Goal: Book appointment/travel/reservation

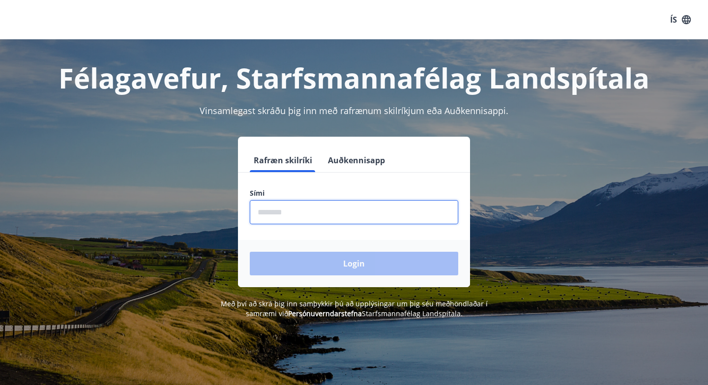
click at [270, 220] on input "phone" at bounding box center [354, 212] width 209 height 24
click at [326, 213] on input "phone" at bounding box center [354, 212] width 209 height 24
type input "********"
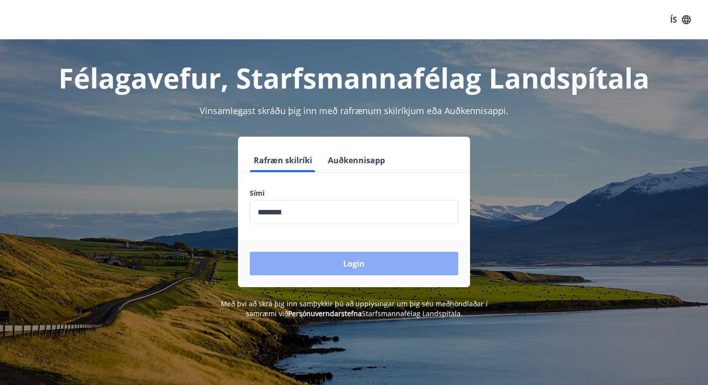
click at [339, 268] on button "Login" at bounding box center [354, 264] width 209 height 24
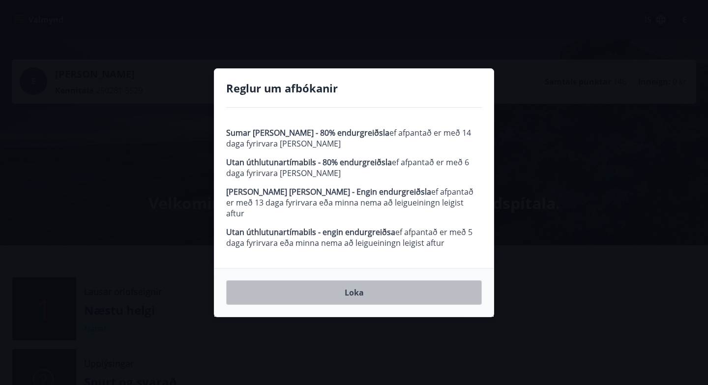
click at [357, 284] on button "Loka" at bounding box center [354, 292] width 256 height 25
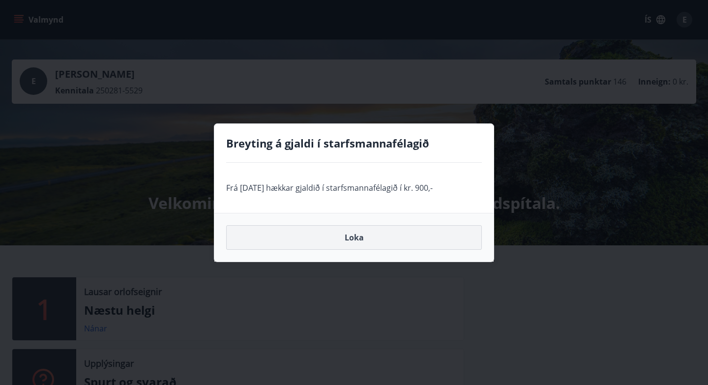
click at [346, 243] on button "Loka" at bounding box center [354, 237] width 256 height 25
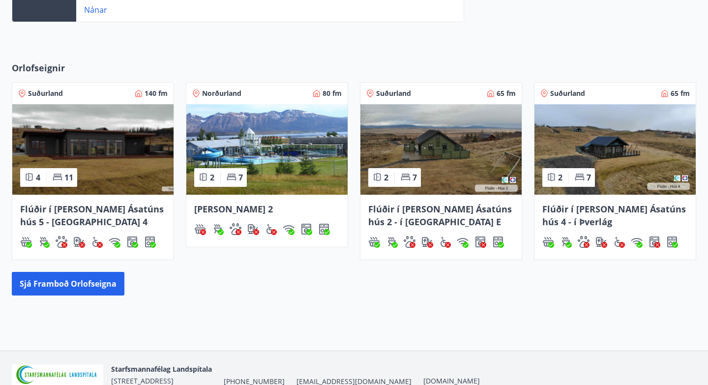
scroll to position [394, 0]
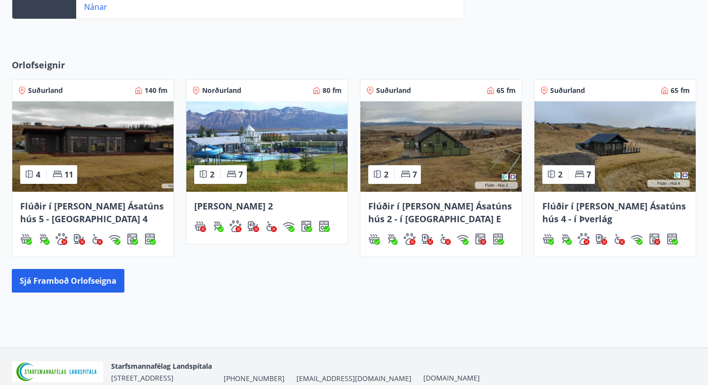
click at [45, 178] on div "4 11" at bounding box center [48, 174] width 57 height 19
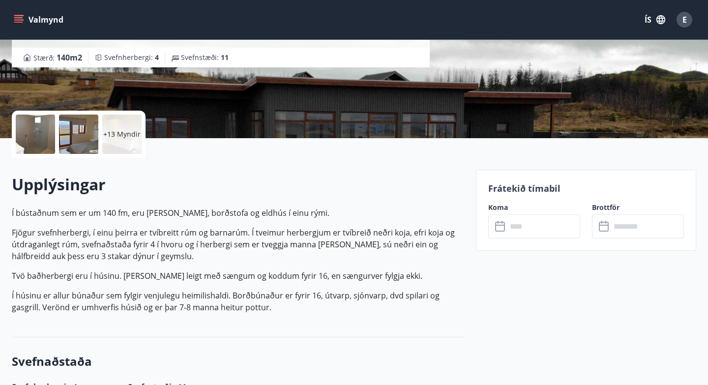
scroll to position [177, 0]
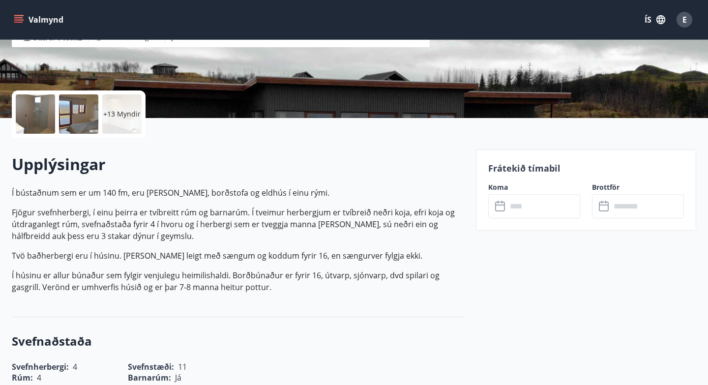
click at [523, 166] on p "Frátekið tímabil" at bounding box center [587, 168] width 196 height 13
click at [515, 209] on input "text" at bounding box center [543, 206] width 73 height 24
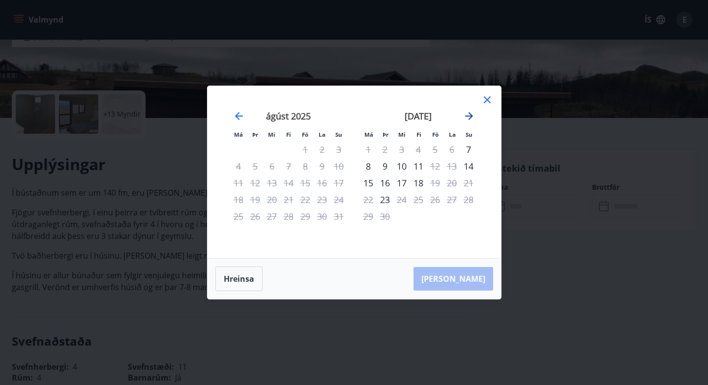
click at [471, 114] on icon "Move forward to switch to the next month." at bounding box center [469, 116] width 12 height 12
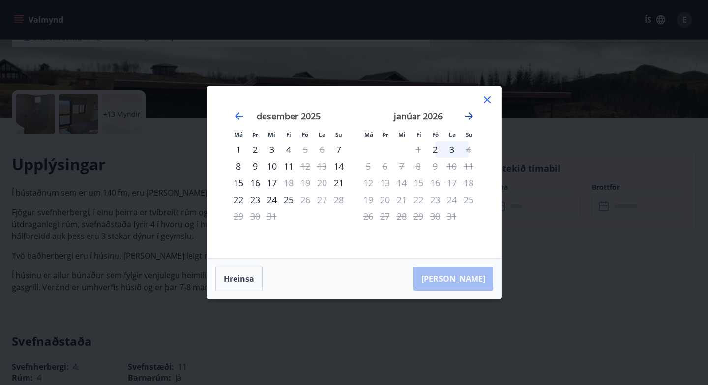
click at [471, 114] on icon "Move forward to switch to the next month." at bounding box center [469, 116] width 12 height 12
click at [239, 115] on icon "Move backward to switch to the previous month." at bounding box center [239, 116] width 12 height 12
click at [241, 116] on icon "Move backward to switch to the previous month." at bounding box center [239, 116] width 8 height 8
click at [484, 97] on icon at bounding box center [488, 100] width 12 height 12
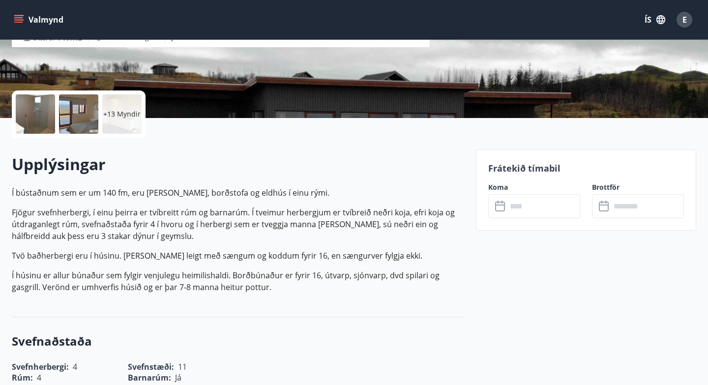
click at [31, 118] on div at bounding box center [35, 113] width 39 height 39
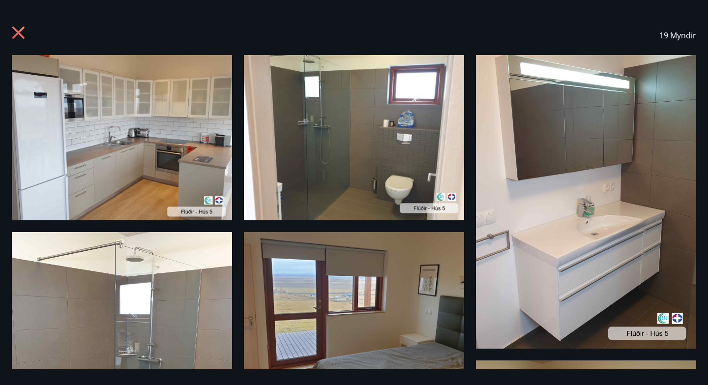
click at [132, 136] on img at bounding box center [122, 137] width 220 height 165
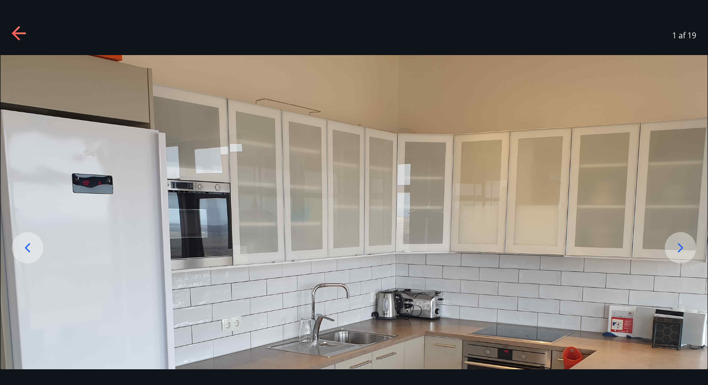
click at [276, 128] on img at bounding box center [353, 320] width 707 height 531
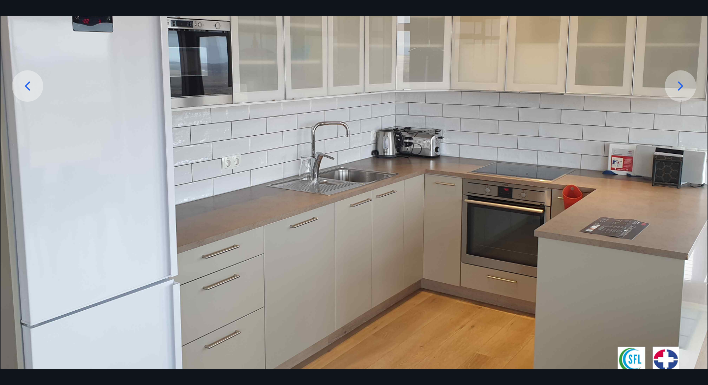
scroll to position [157, 0]
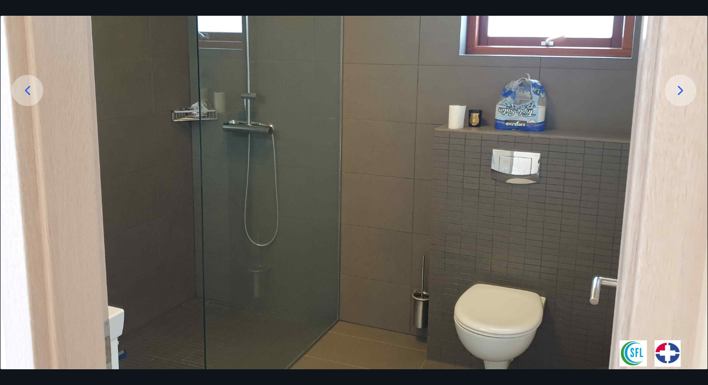
click at [677, 92] on icon at bounding box center [681, 91] width 16 height 16
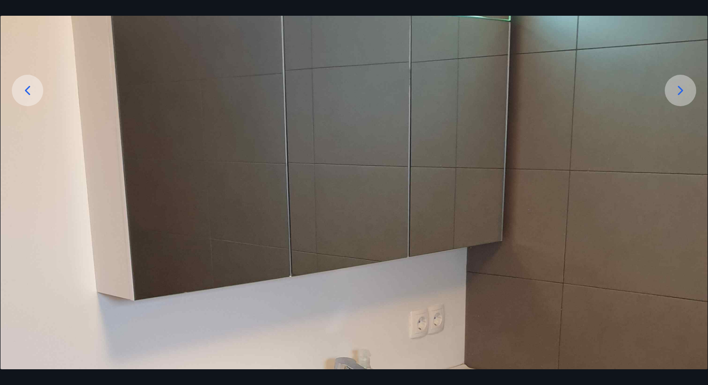
click at [677, 92] on icon at bounding box center [681, 91] width 16 height 16
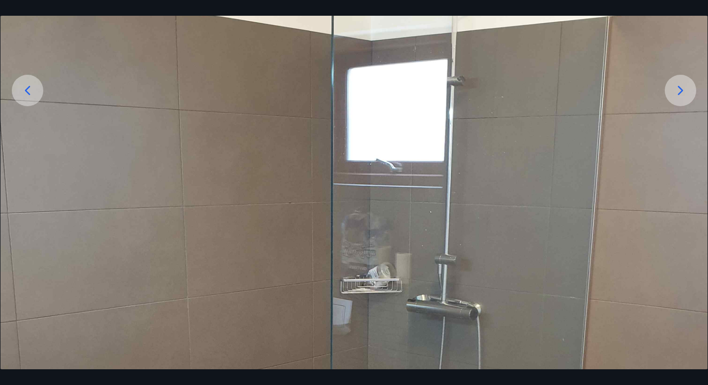
click at [682, 89] on icon at bounding box center [680, 90] width 5 height 9
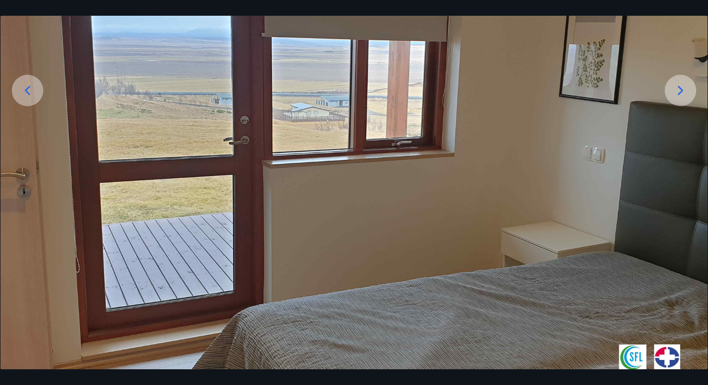
click at [682, 89] on icon at bounding box center [680, 90] width 5 height 9
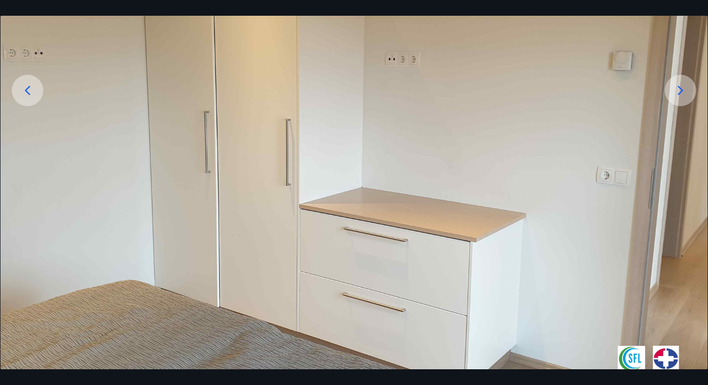
click at [682, 89] on icon at bounding box center [680, 90] width 5 height 9
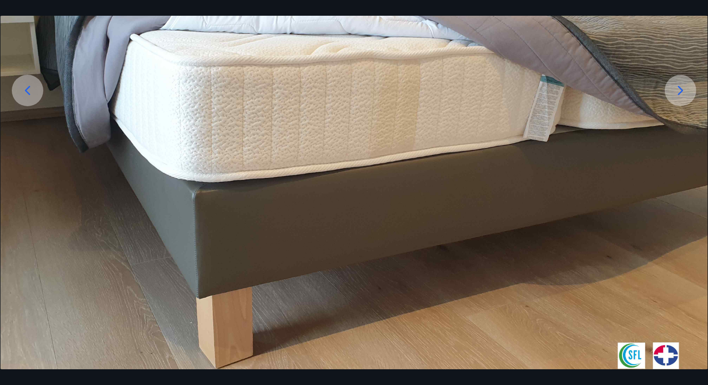
click at [682, 89] on icon at bounding box center [680, 90] width 5 height 9
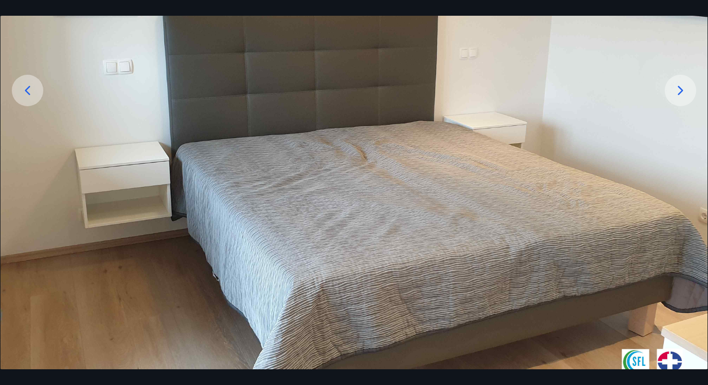
click at [682, 89] on icon at bounding box center [680, 90] width 5 height 9
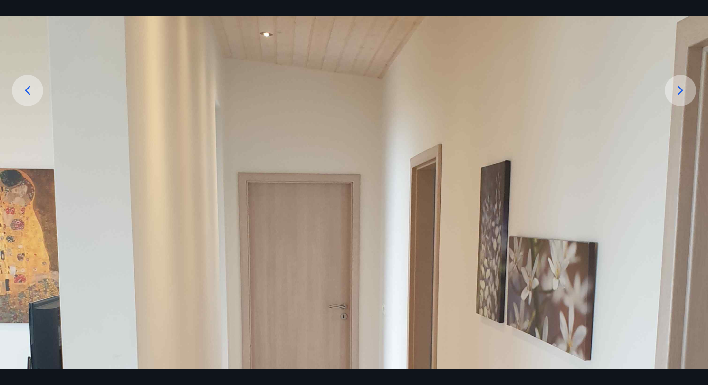
click at [679, 92] on icon at bounding box center [681, 91] width 16 height 16
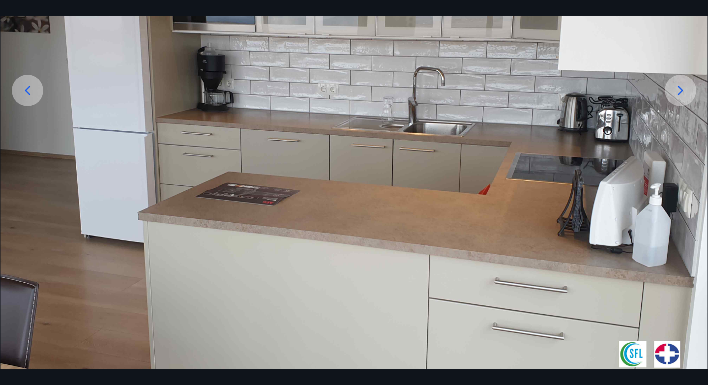
click at [679, 92] on icon at bounding box center [681, 91] width 16 height 16
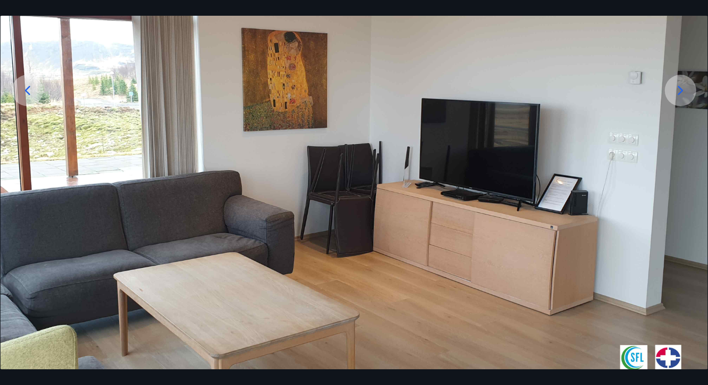
click at [679, 92] on icon at bounding box center [681, 91] width 16 height 16
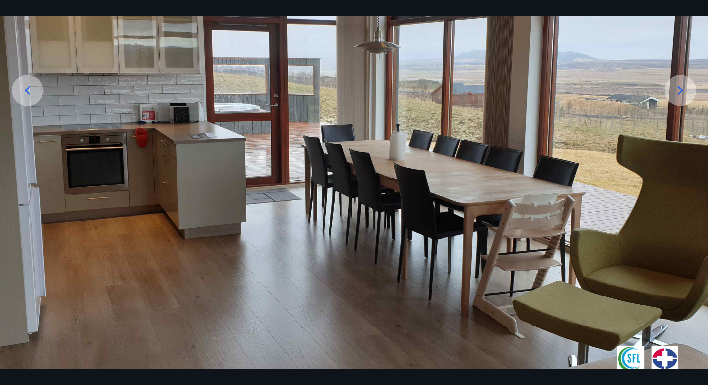
click at [679, 92] on icon at bounding box center [681, 91] width 16 height 16
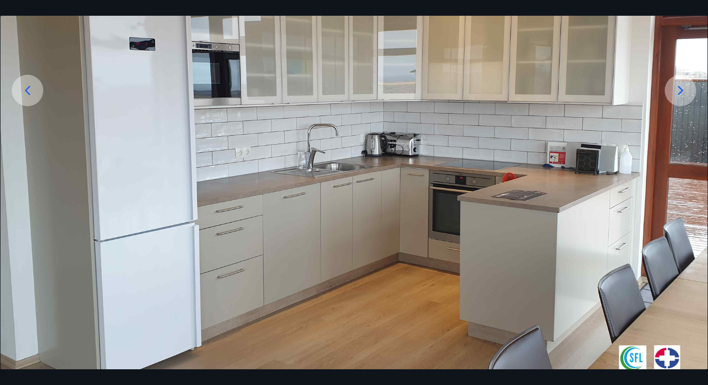
click at [679, 92] on icon at bounding box center [681, 91] width 16 height 16
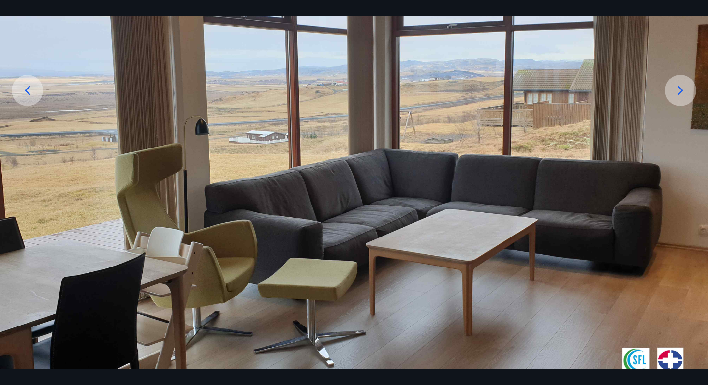
click at [679, 92] on icon at bounding box center [681, 91] width 16 height 16
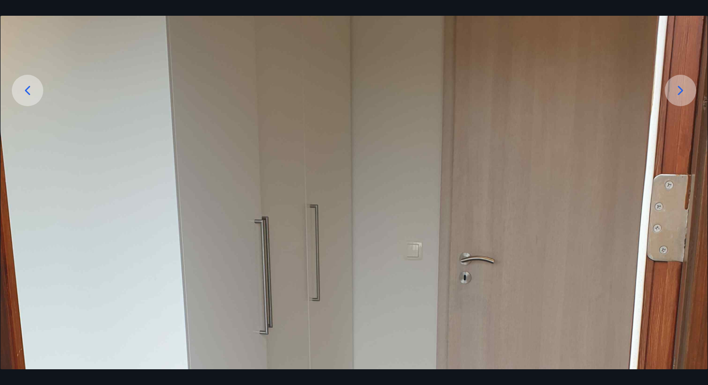
click at [679, 92] on icon at bounding box center [681, 91] width 16 height 16
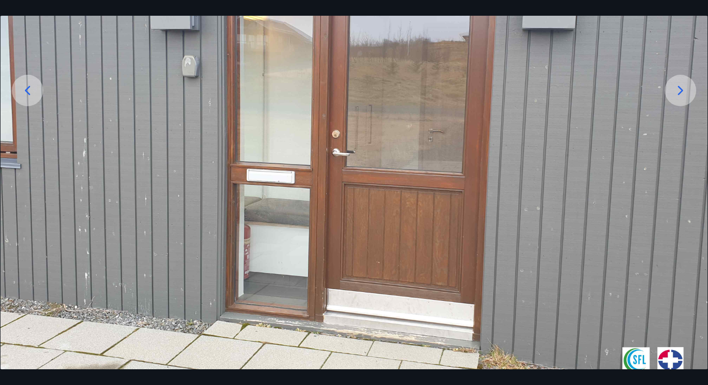
click at [679, 92] on icon at bounding box center [681, 91] width 16 height 16
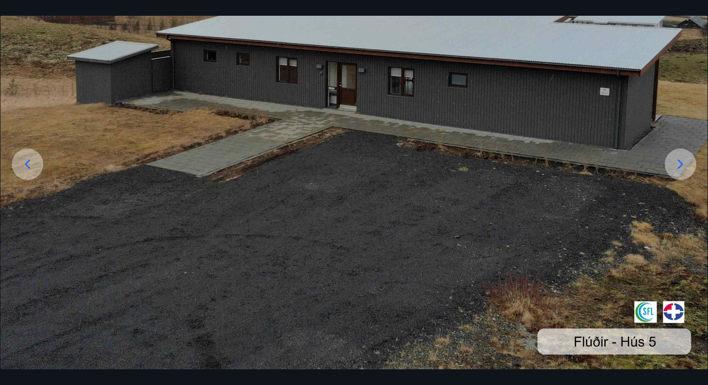
scroll to position [84, 0]
click at [680, 162] on icon at bounding box center [681, 164] width 16 height 16
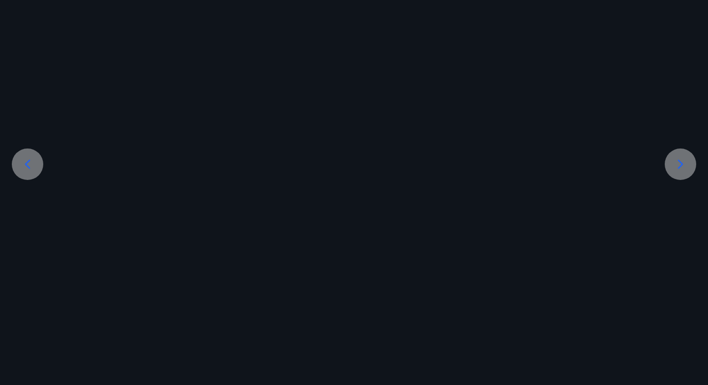
scroll to position [83, 0]
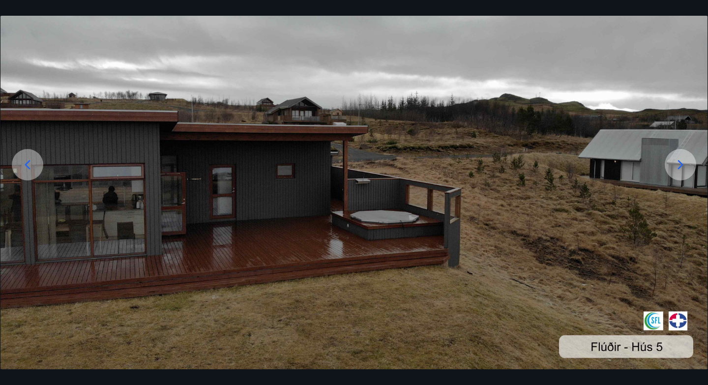
click at [680, 162] on icon at bounding box center [680, 164] width 5 height 9
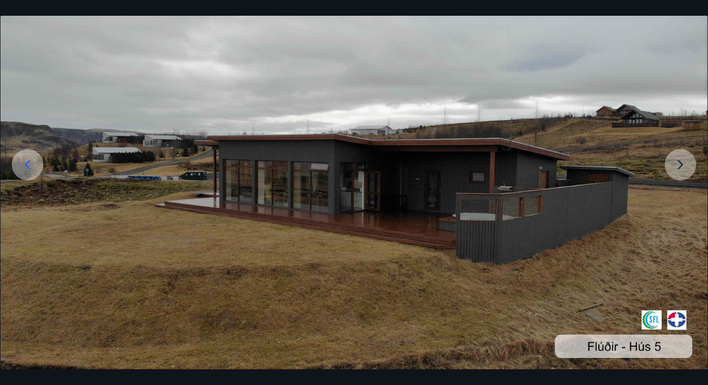
click at [680, 162] on img at bounding box center [353, 171] width 707 height 398
click at [682, 166] on img at bounding box center [353, 171] width 707 height 398
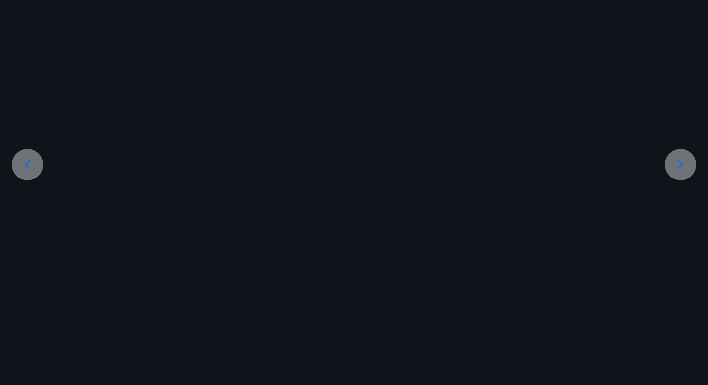
scroll to position [0, 0]
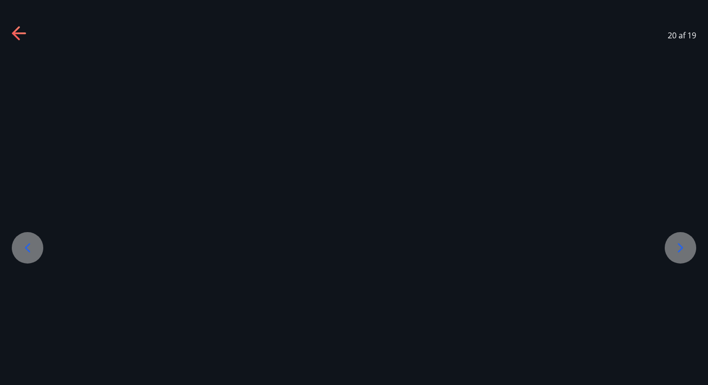
click at [18, 249] on div at bounding box center [27, 247] width 31 height 31
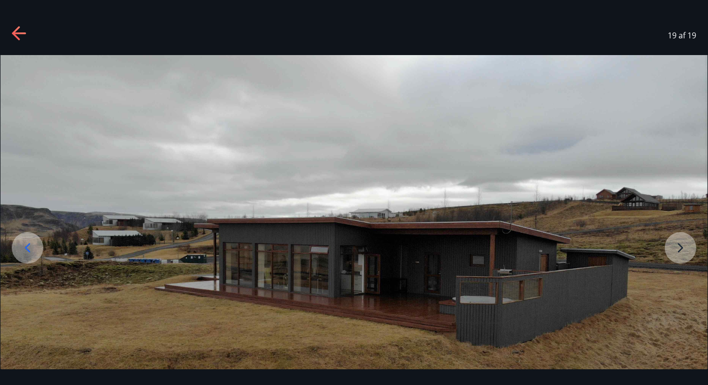
click at [18, 249] on div at bounding box center [27, 247] width 31 height 31
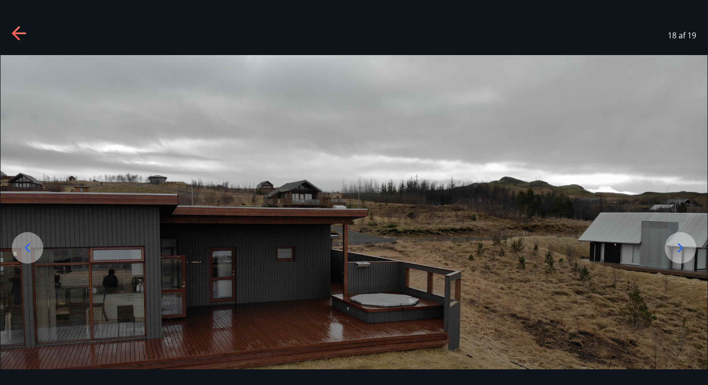
click at [18, 249] on div at bounding box center [27, 247] width 31 height 31
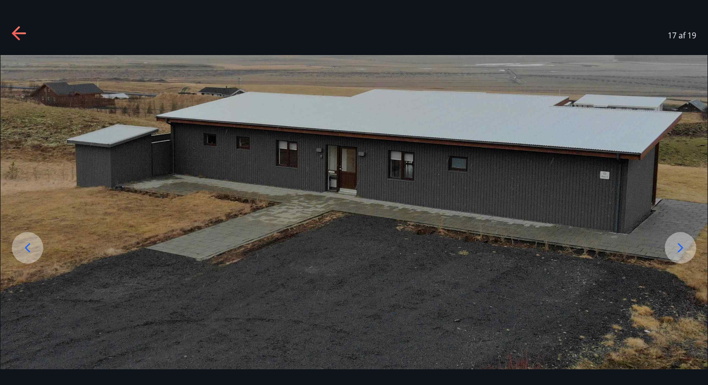
click at [18, 249] on div at bounding box center [27, 247] width 31 height 31
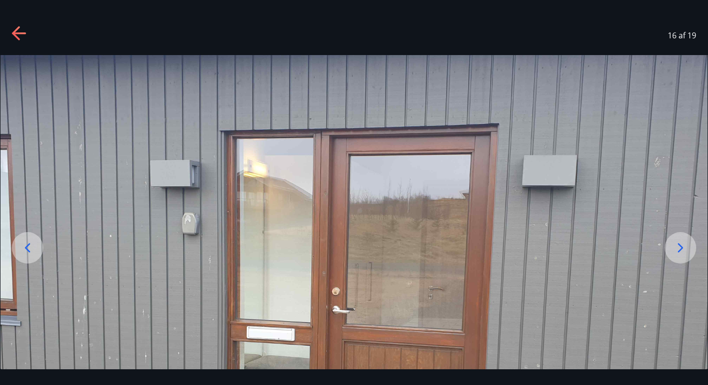
click at [18, 249] on div at bounding box center [27, 247] width 31 height 31
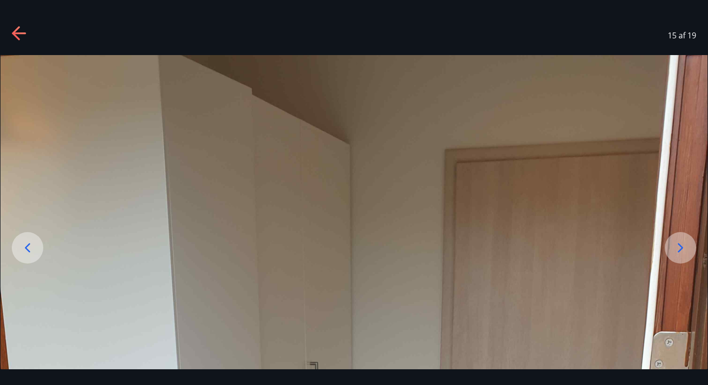
click at [18, 249] on div at bounding box center [27, 247] width 31 height 31
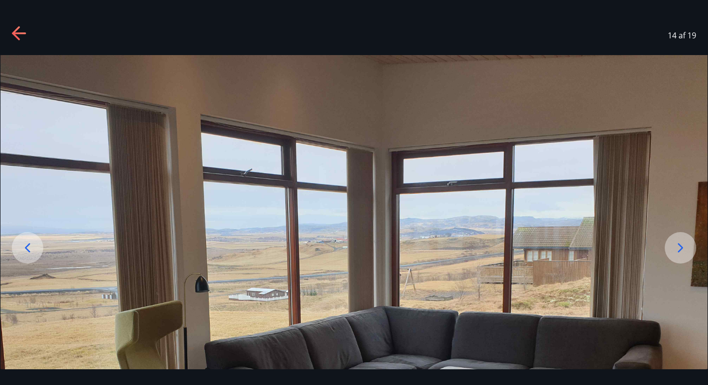
click at [18, 249] on div at bounding box center [27, 247] width 31 height 31
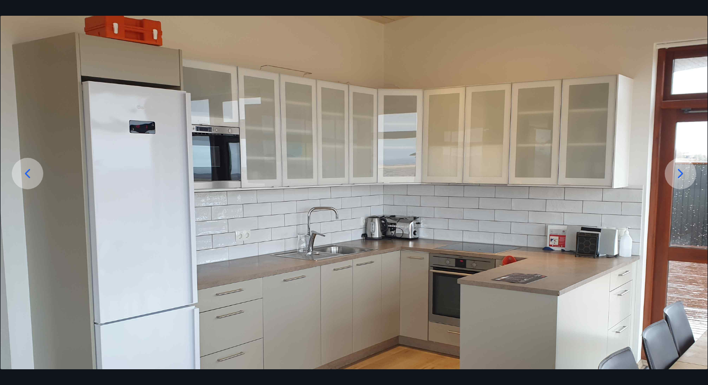
scroll to position [100, 0]
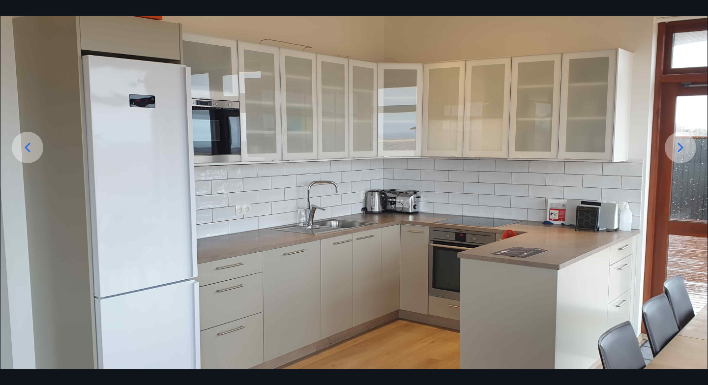
click at [36, 147] on div at bounding box center [27, 147] width 31 height 31
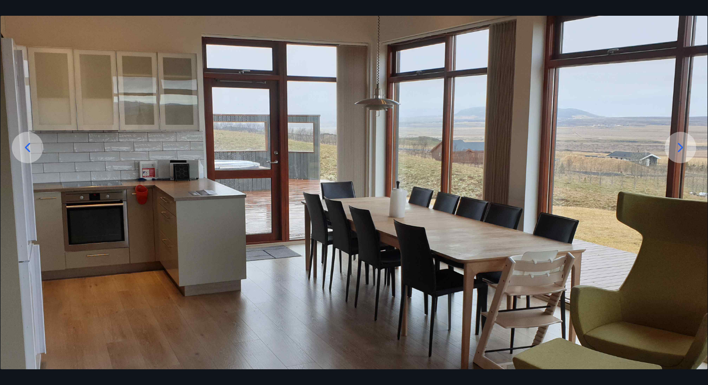
click at [36, 147] on div at bounding box center [27, 147] width 31 height 31
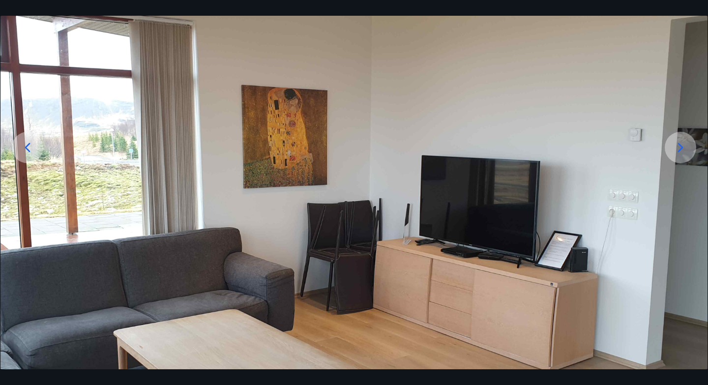
click at [36, 147] on div at bounding box center [27, 147] width 31 height 31
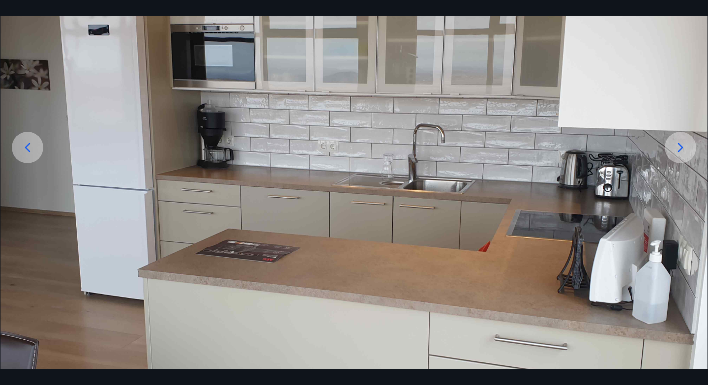
click at [36, 147] on div at bounding box center [27, 147] width 31 height 31
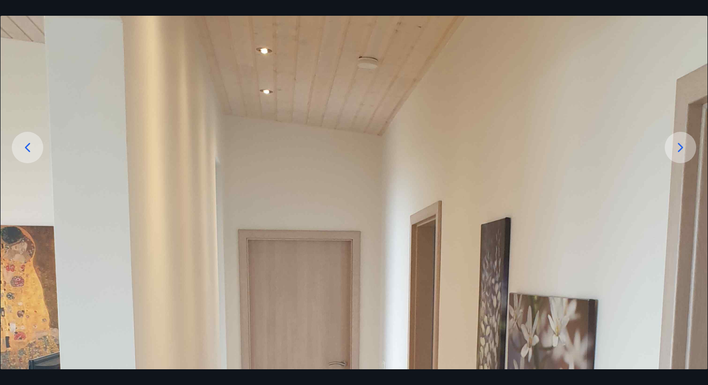
click at [36, 147] on div at bounding box center [27, 147] width 31 height 31
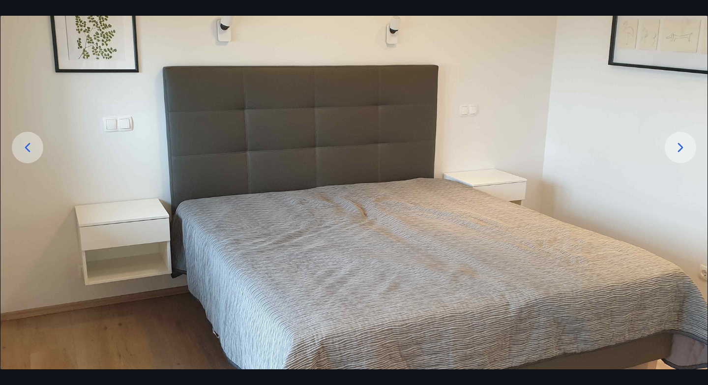
scroll to position [144, 0]
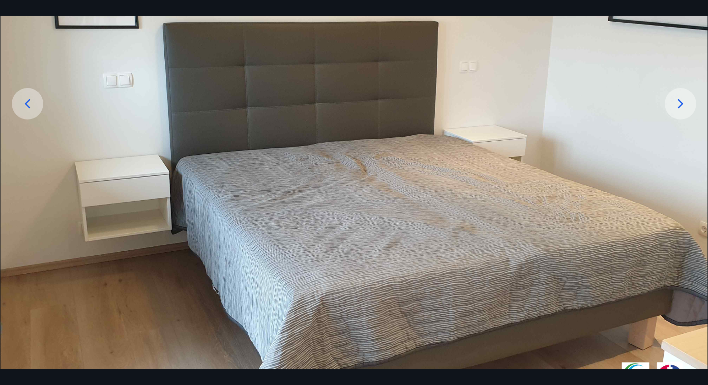
click at [20, 102] on icon at bounding box center [28, 104] width 16 height 16
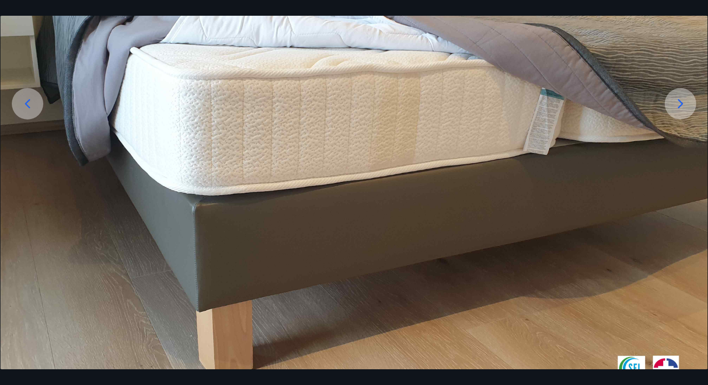
click at [20, 102] on icon at bounding box center [28, 104] width 16 height 16
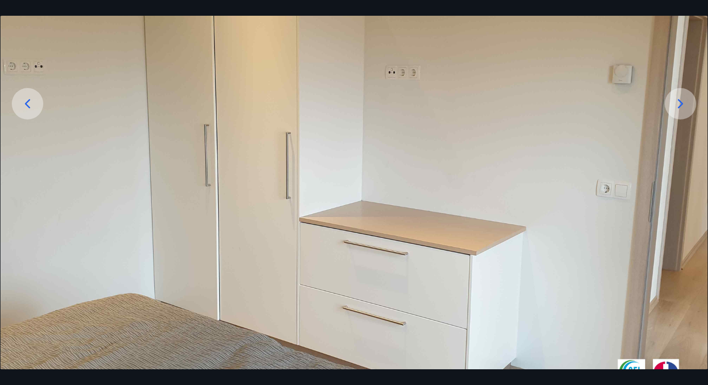
click at [20, 102] on icon at bounding box center [28, 104] width 16 height 16
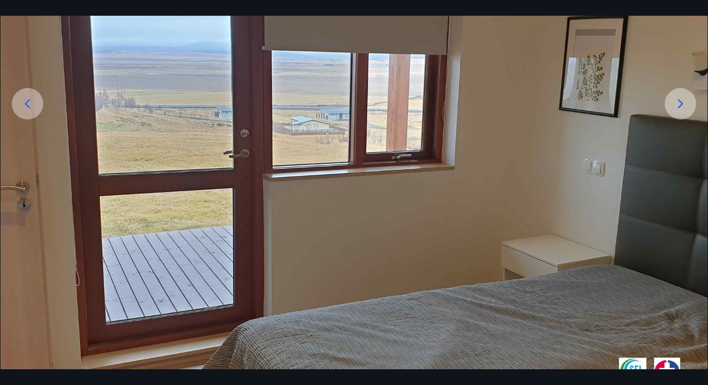
click at [20, 102] on icon at bounding box center [28, 104] width 16 height 16
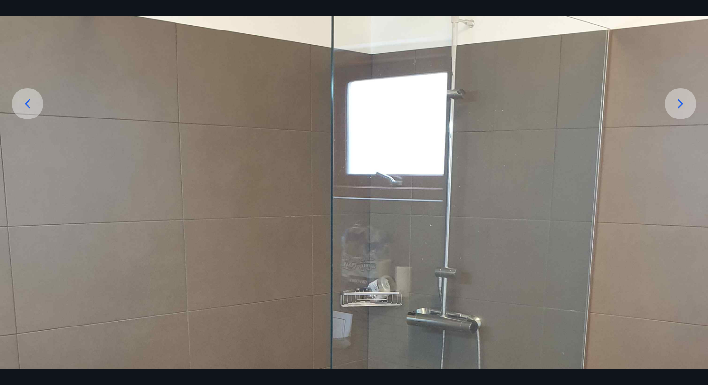
click at [20, 102] on icon at bounding box center [28, 104] width 16 height 16
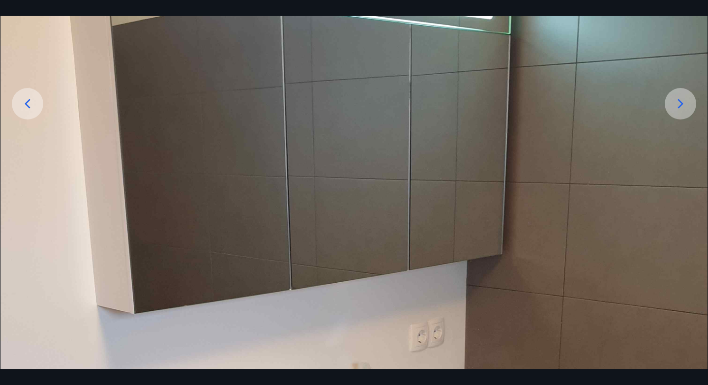
click at [20, 102] on icon at bounding box center [28, 104] width 16 height 16
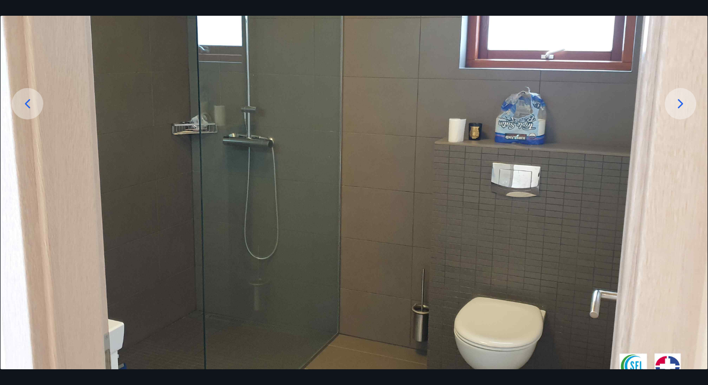
click at [20, 102] on icon at bounding box center [28, 104] width 16 height 16
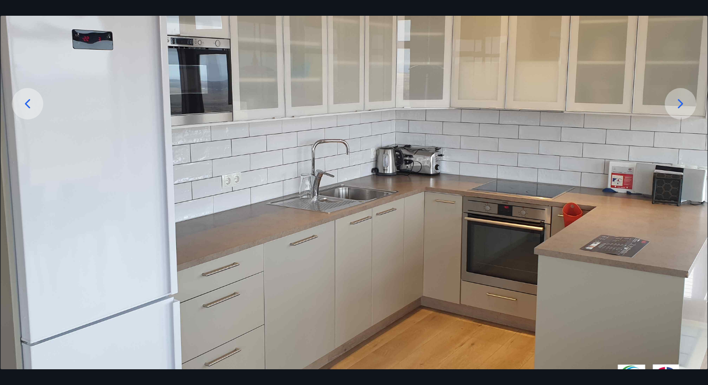
click at [20, 102] on icon at bounding box center [28, 104] width 16 height 16
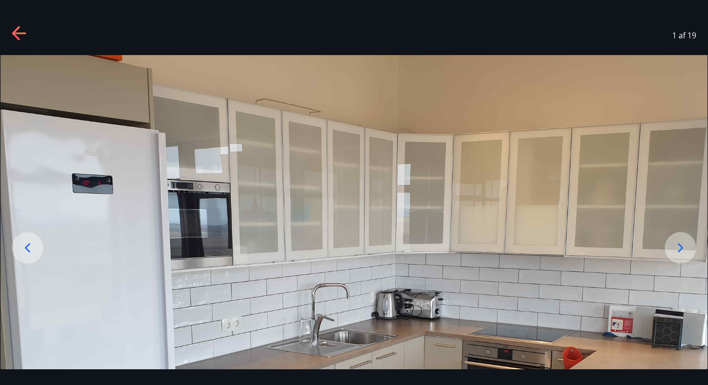
click at [18, 27] on icon at bounding box center [16, 33] width 8 height 14
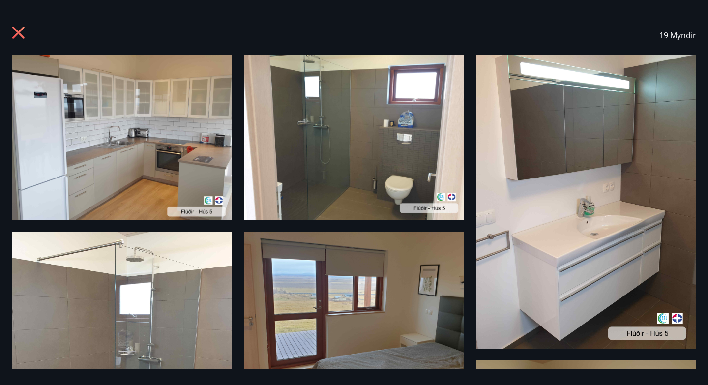
click at [22, 21] on div "19 Myndir" at bounding box center [354, 35] width 685 height 39
click at [19, 31] on icon at bounding box center [18, 33] width 12 height 12
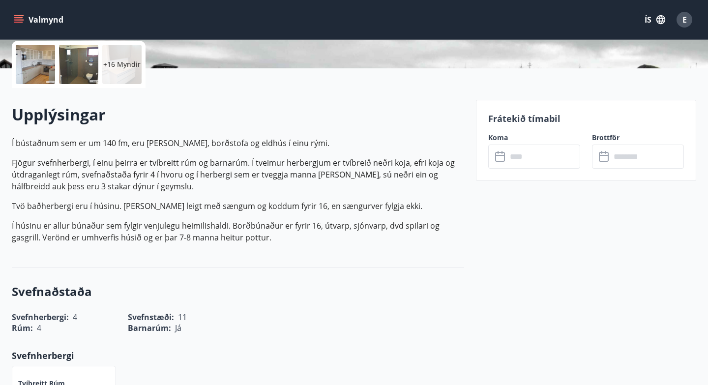
scroll to position [230, 0]
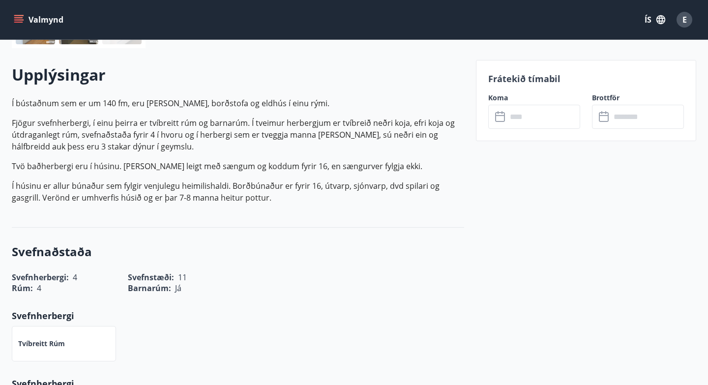
scroll to position [270, 0]
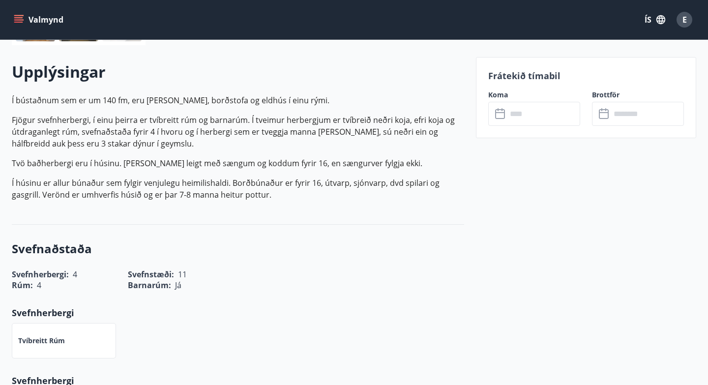
click at [542, 116] on input "text" at bounding box center [543, 114] width 73 height 24
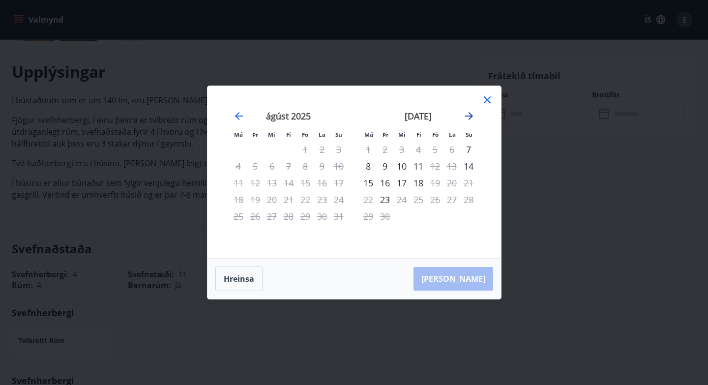
click at [468, 113] on icon "Move forward to switch to the next month." at bounding box center [469, 116] width 12 height 12
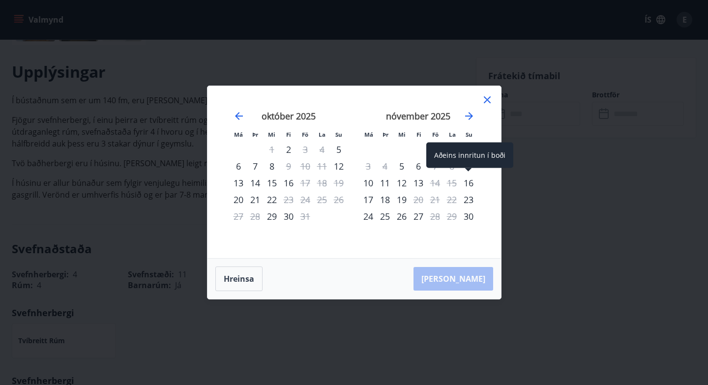
click at [470, 183] on div "16" at bounding box center [468, 183] width 17 height 17
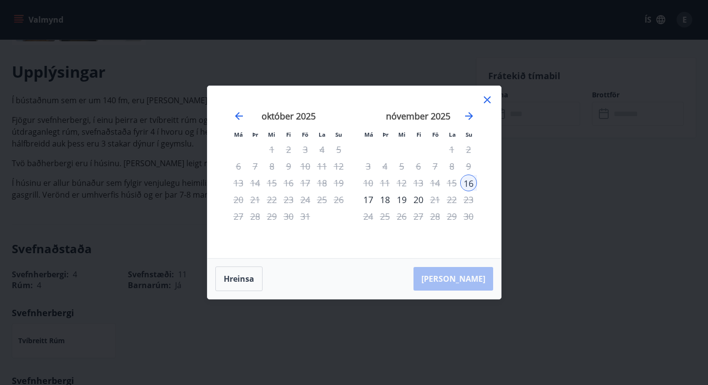
click at [386, 199] on div "18" at bounding box center [385, 199] width 17 height 17
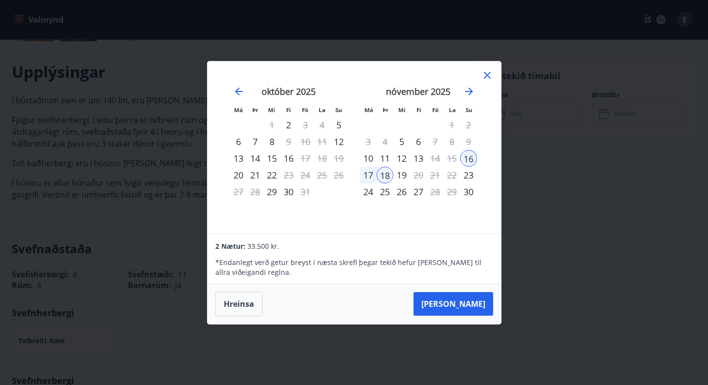
click at [401, 175] on div "19" at bounding box center [402, 175] width 17 height 17
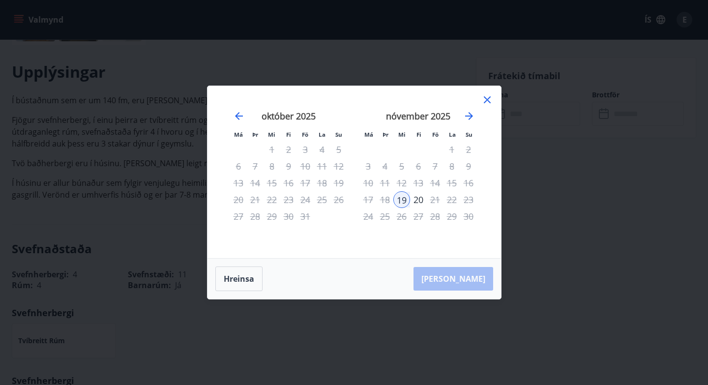
click at [468, 181] on div "16" at bounding box center [468, 183] width 17 height 17
click at [488, 96] on icon at bounding box center [488, 100] width 12 height 12
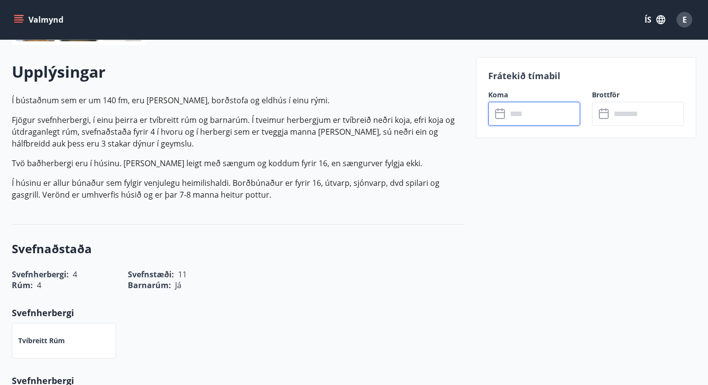
click at [513, 114] on input "text" at bounding box center [543, 114] width 73 height 24
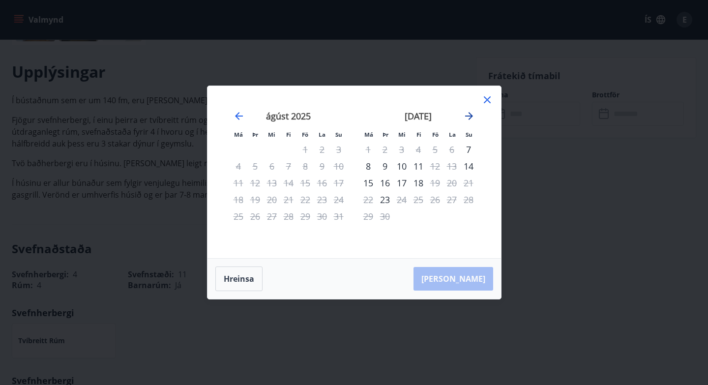
click at [468, 117] on icon "Move forward to switch to the next month." at bounding box center [469, 116] width 8 height 8
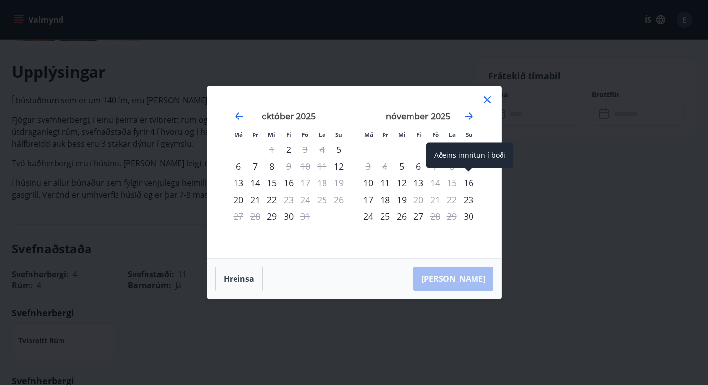
click at [473, 180] on div "16" at bounding box center [468, 183] width 17 height 17
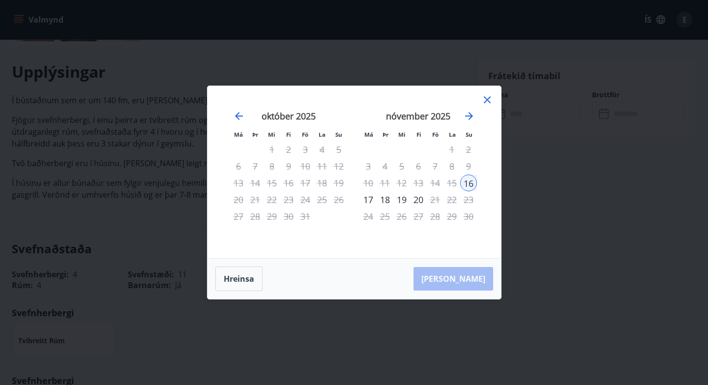
click at [403, 199] on div "19" at bounding box center [402, 199] width 17 height 17
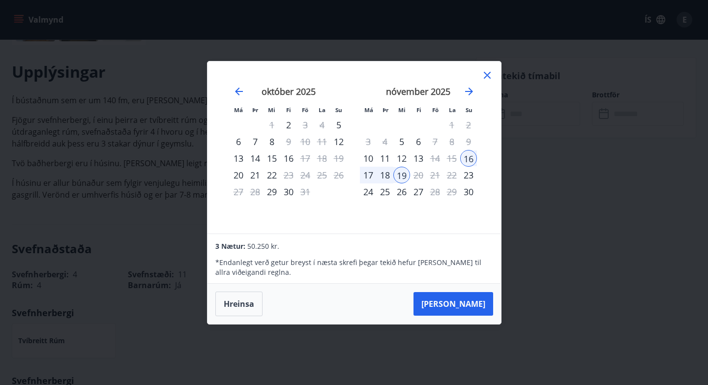
click at [488, 72] on icon at bounding box center [488, 75] width 12 height 12
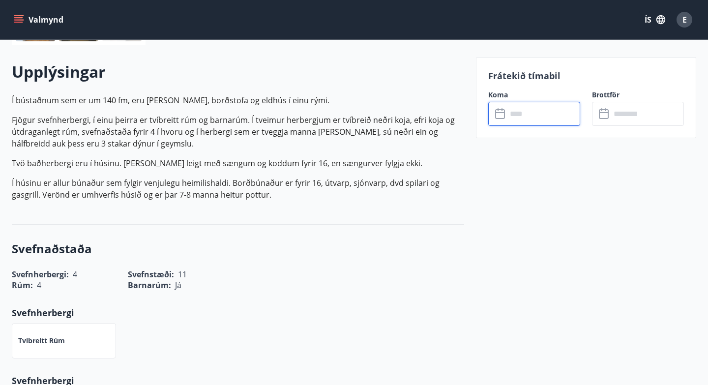
click at [22, 18] on icon "menu" at bounding box center [18, 17] width 9 height 1
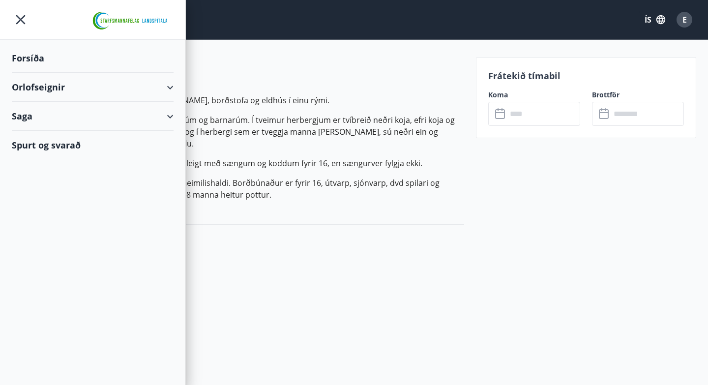
click at [172, 87] on div "Orlofseignir" at bounding box center [93, 87] width 162 height 29
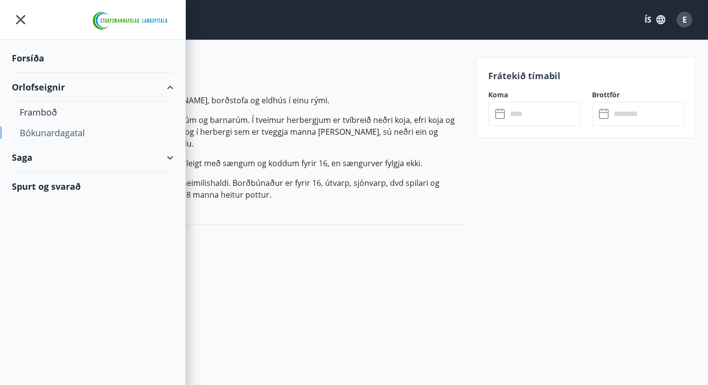
click at [76, 134] on div "Bókunardagatal" at bounding box center [93, 133] width 146 height 21
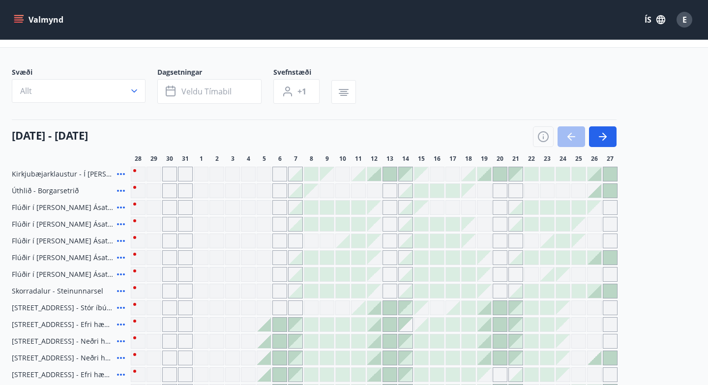
scroll to position [216, 0]
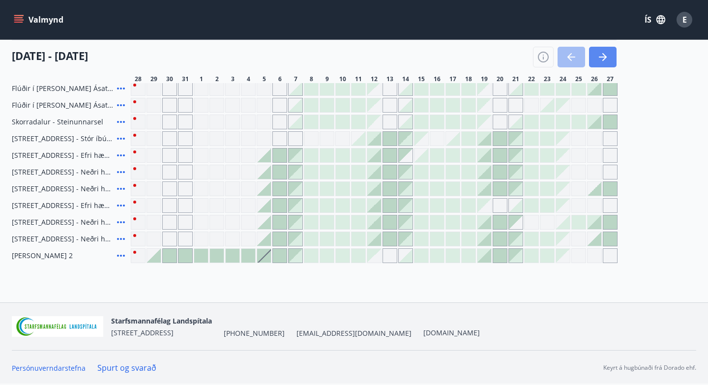
click at [604, 51] on icon "button" at bounding box center [603, 57] width 12 height 12
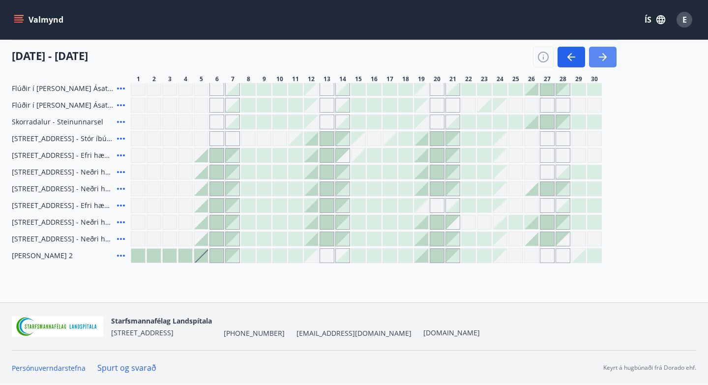
click at [604, 53] on icon "button" at bounding box center [603, 57] width 12 height 12
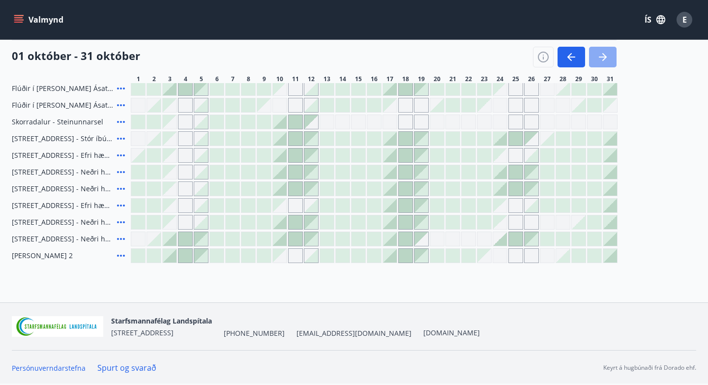
click at [604, 53] on icon "button" at bounding box center [603, 57] width 12 height 12
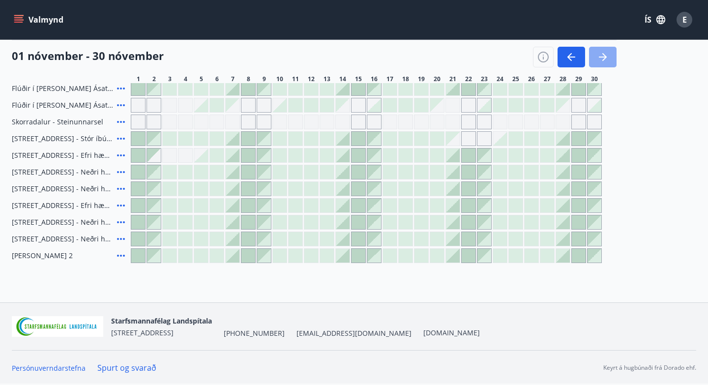
click at [604, 53] on icon "button" at bounding box center [603, 57] width 12 height 12
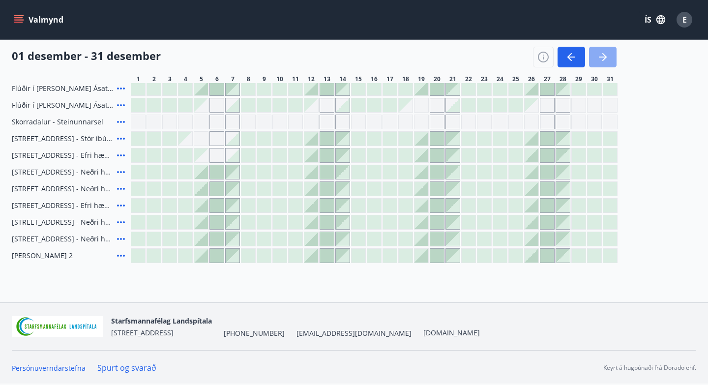
click at [604, 53] on icon "button" at bounding box center [603, 57] width 12 height 12
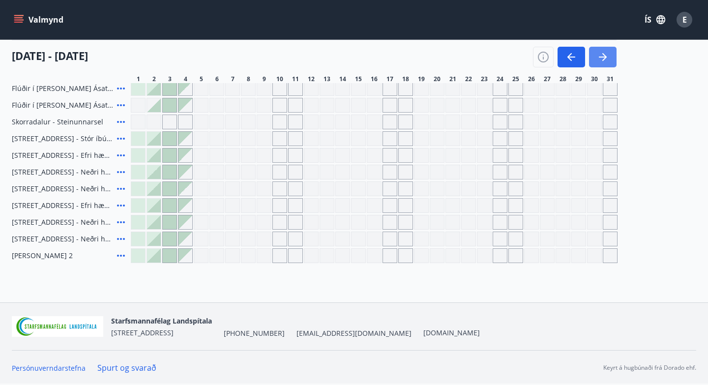
click at [604, 53] on icon "button" at bounding box center [603, 57] width 12 height 12
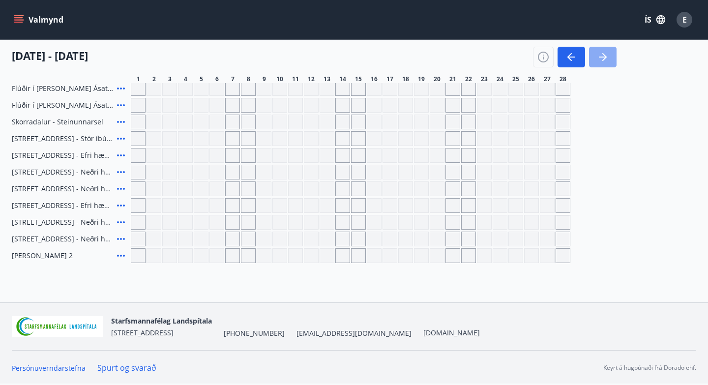
click at [604, 53] on icon "button" at bounding box center [603, 57] width 12 height 12
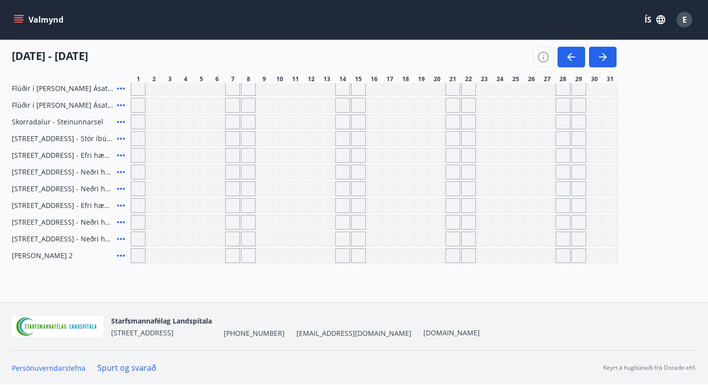
click at [305, 161] on div "Gráir dagar eru ekki bókanlegir" at bounding box center [311, 155] width 15 height 15
click at [298, 151] on div "Gráir dagar eru ekki bókanlegir" at bounding box center [295, 155] width 15 height 15
click at [127, 369] on link "Spurt og svarað" at bounding box center [126, 368] width 59 height 11
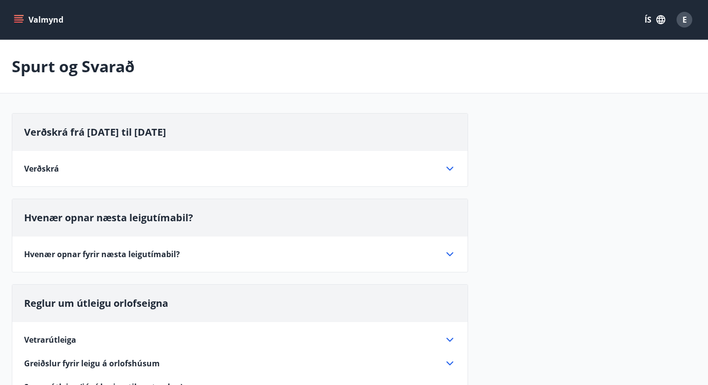
click at [604, 158] on div "Verðskrá frá [DATE] til [DATE] Verðskrá [GEOGRAPHIC_DATA], [GEOGRAPHIC_DATA], F…" at bounding box center [354, 336] width 685 height 446
click at [566, 157] on div "Verðskrá frá [DATE] til [DATE] Verðskrá [GEOGRAPHIC_DATA], [GEOGRAPHIC_DATA], F…" at bounding box center [354, 336] width 685 height 446
click at [450, 252] on icon at bounding box center [450, 254] width 12 height 12
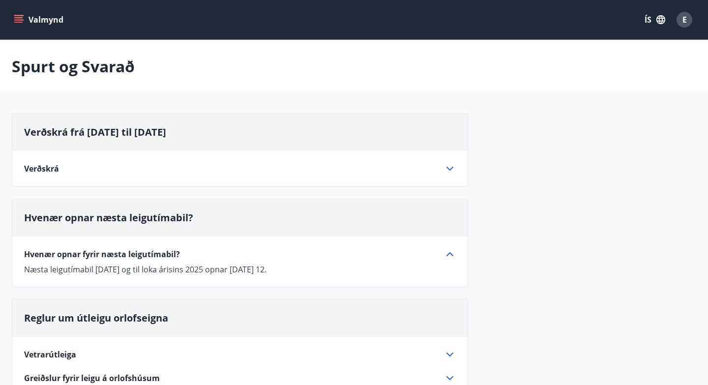
click at [629, 187] on div "Verðskrá frá [DATE] til [DATE] Verðskrá [GEOGRAPHIC_DATA], [GEOGRAPHIC_DATA], F…" at bounding box center [354, 343] width 685 height 460
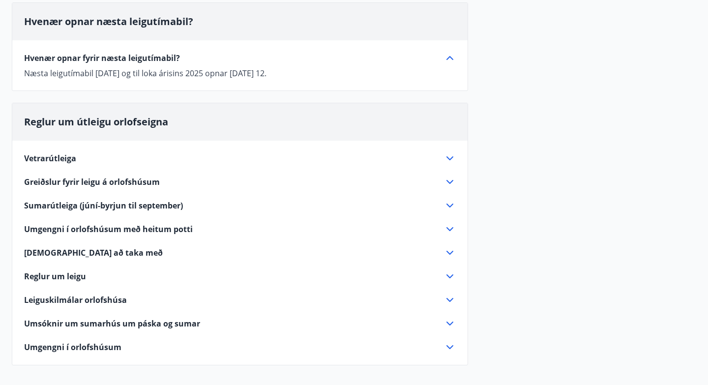
scroll to position [197, 0]
click at [451, 205] on icon at bounding box center [450, 205] width 7 height 4
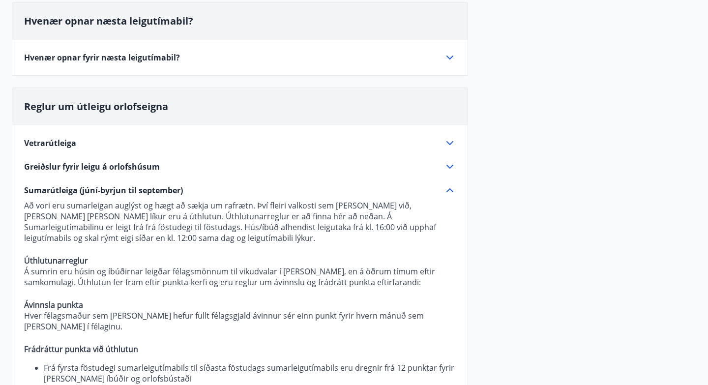
click at [543, 186] on div "Verðskrá frá [DATE] til [DATE] Verðskrá [GEOGRAPHIC_DATA], [GEOGRAPHIC_DATA], F…" at bounding box center [354, 264] width 685 height 696
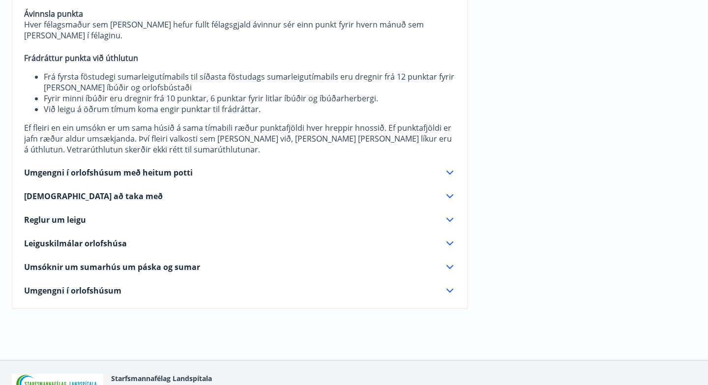
scroll to position [492, 0]
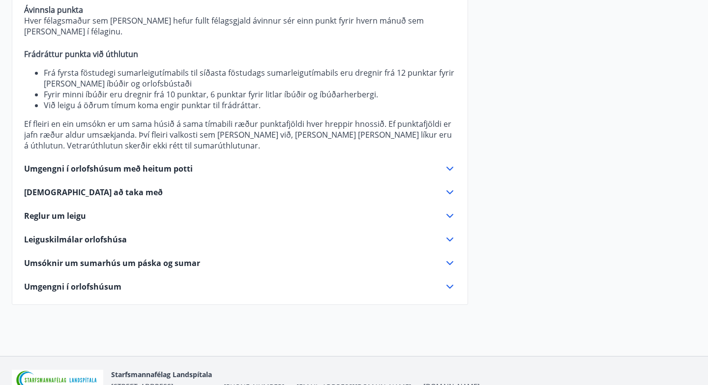
click at [451, 257] on icon at bounding box center [450, 263] width 12 height 12
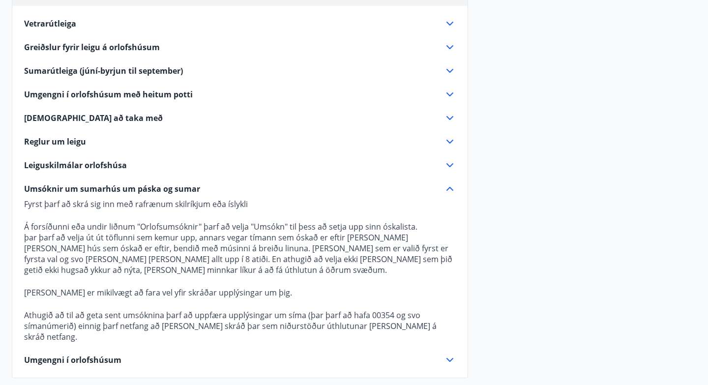
scroll to position [314, 0]
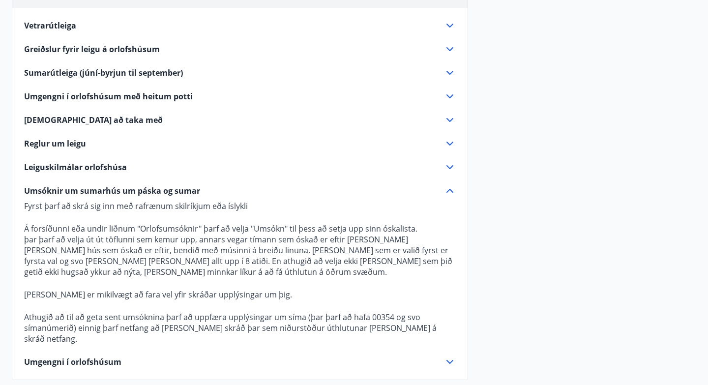
click at [449, 143] on icon at bounding box center [450, 144] width 12 height 12
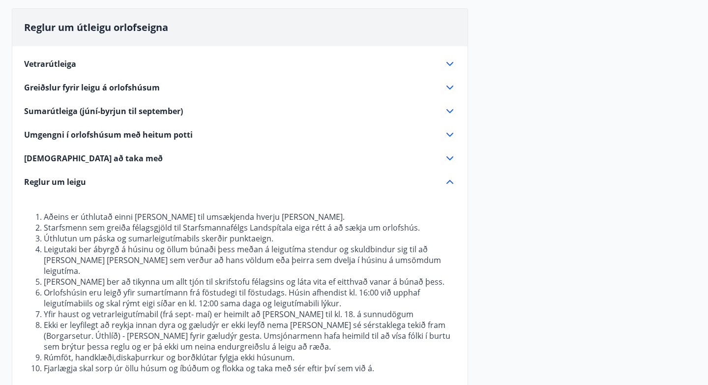
scroll to position [275, 0]
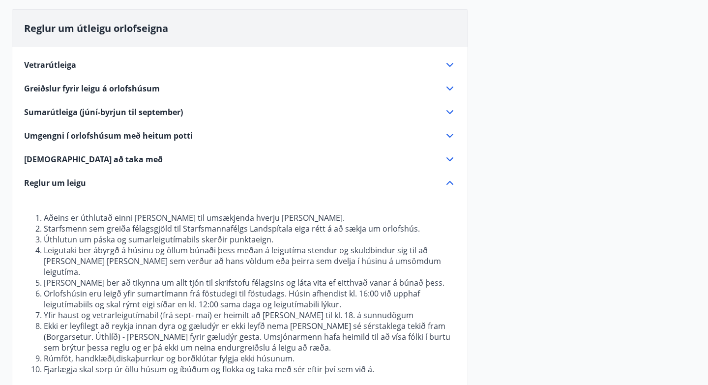
click at [450, 64] on icon at bounding box center [450, 65] width 12 height 12
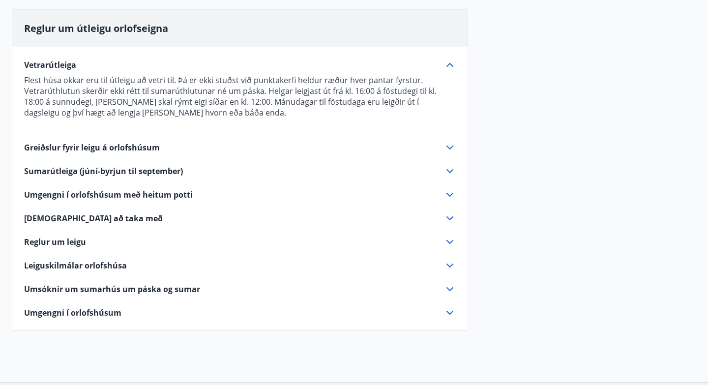
click at [594, 77] on div "Verðskrá frá [DATE] til [DATE] Verðskrá [GEOGRAPHIC_DATA], [GEOGRAPHIC_DATA], F…" at bounding box center [354, 90] width 685 height 505
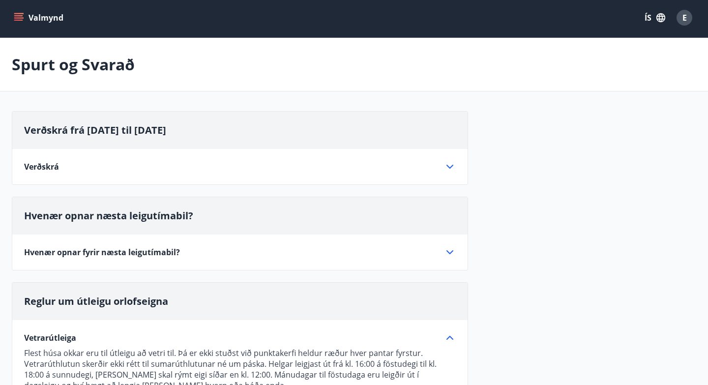
scroll to position [0, 0]
